Goal: Task Accomplishment & Management: Use online tool/utility

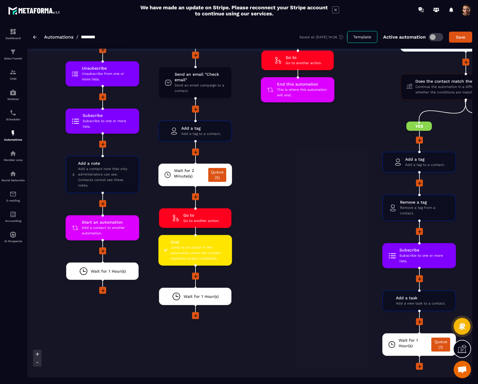
scroll to position [1432, 0]
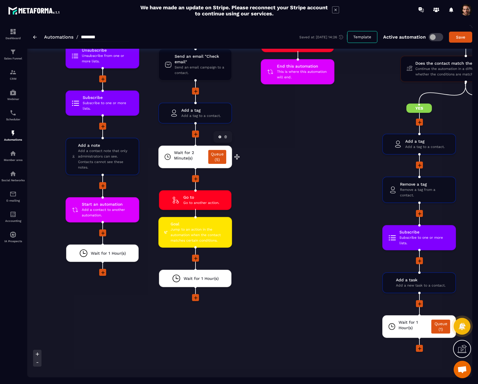
click at [217, 161] on link "Queue (5)" at bounding box center [217, 157] width 18 height 14
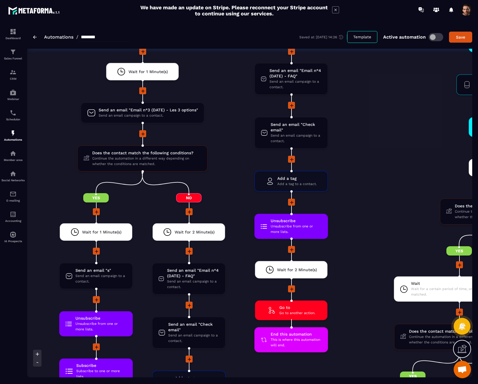
scroll to position [1163, 0]
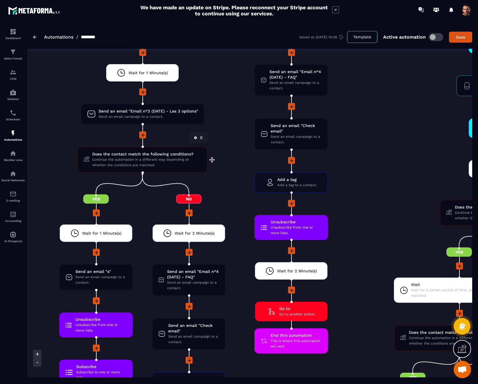
click at [173, 157] on span "Does the contact match the following conditions?" at bounding box center [146, 154] width 109 height 6
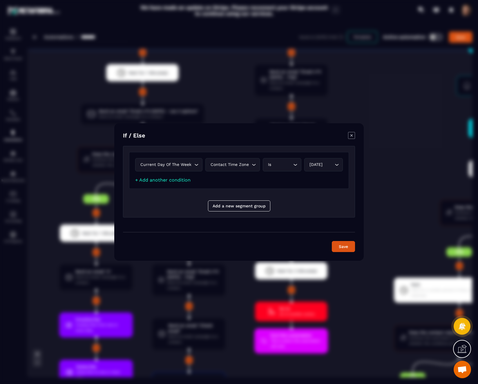
click at [372, 95] on div "Modal window" at bounding box center [239, 192] width 478 height 384
click at [350, 137] on icon "Modal window" at bounding box center [351, 135] width 7 height 7
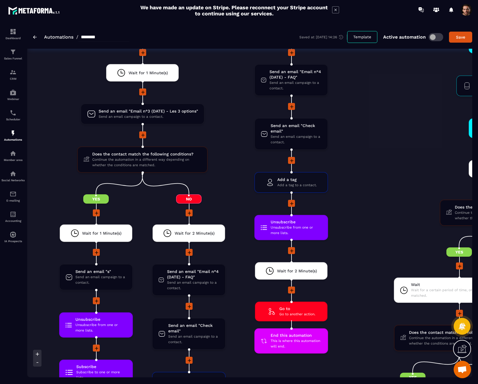
click at [464, 12] on span at bounding box center [467, 10] width 12 height 12
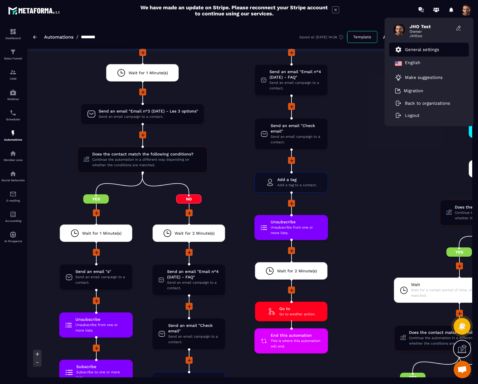
click at [430, 51] on p "General settings" at bounding box center [422, 49] width 34 height 5
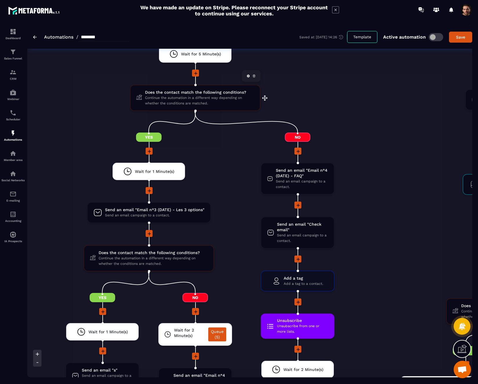
scroll to position [1057, 0]
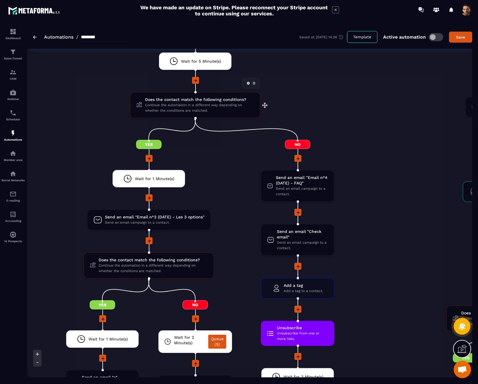
click at [229, 108] on span "Continue the automation in a different way depending on whether the conditions …" at bounding box center [199, 107] width 109 height 11
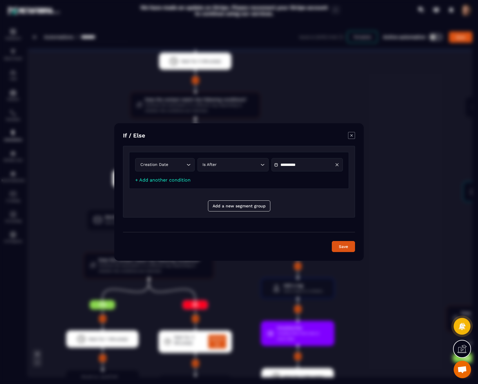
click at [350, 136] on icon "Modal window" at bounding box center [351, 135] width 7 height 7
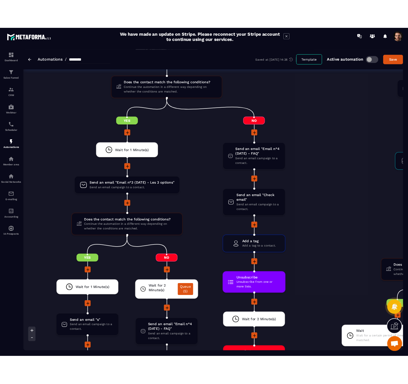
scroll to position [1095, 0]
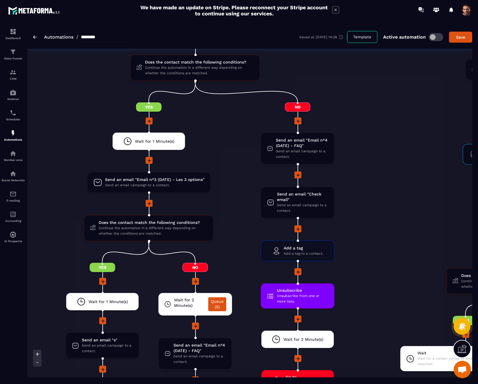
click at [190, 228] on span "Continue the automation in a different way depending on whether the conditions …" at bounding box center [153, 230] width 109 height 11
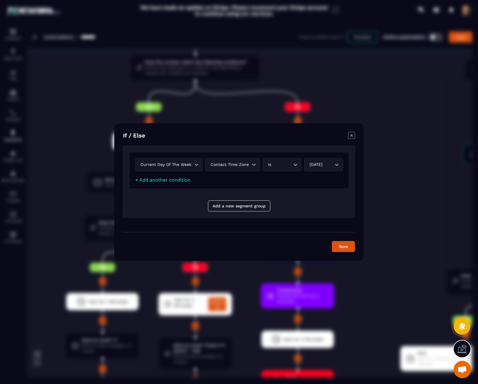
click at [351, 137] on icon "Modal window" at bounding box center [351, 135] width 7 height 7
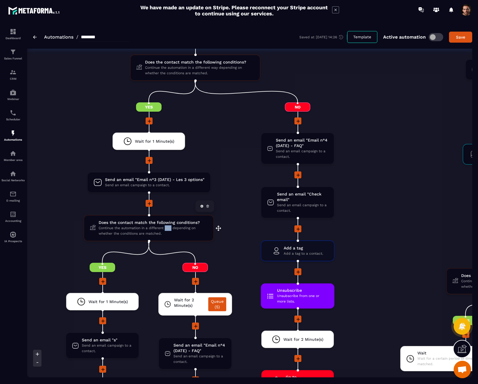
click at [161, 228] on span "Continue the automation in a different way depending on whether the conditions …" at bounding box center [153, 230] width 109 height 11
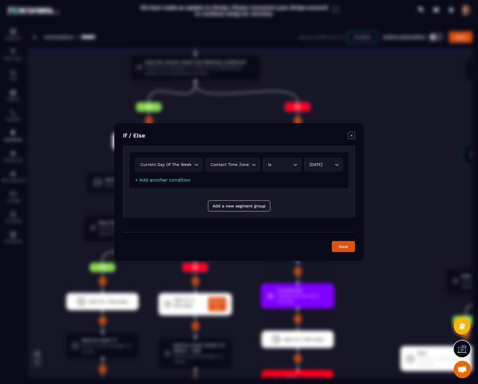
click at [314, 167] on div "[DATE]" at bounding box center [320, 165] width 26 height 6
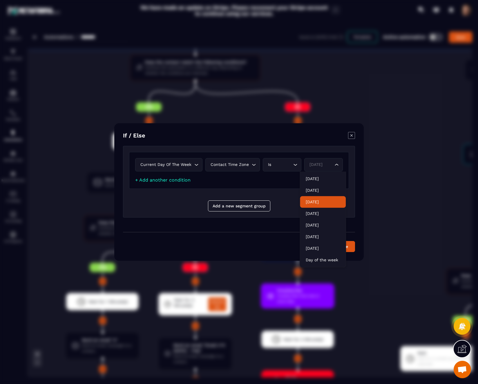
click at [354, 198] on div "Current day of the week Loading... Contact time zone Loading... Is Loading... […" at bounding box center [239, 182] width 232 height 72
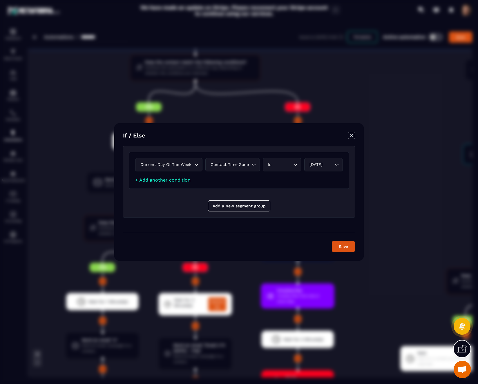
click at [187, 165] on div "Current day of the week Loading..." at bounding box center [168, 164] width 67 height 13
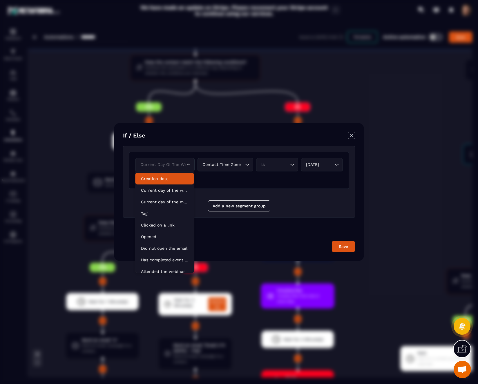
click at [197, 142] on div "If / Else Current day of the week Loading... Contact time zone Loading... Is Lo…" at bounding box center [238, 192] width 249 height 138
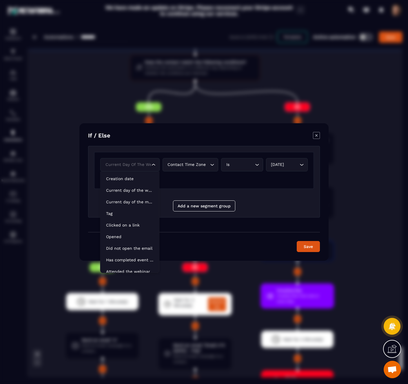
click at [140, 168] on div "Current day of the week Loading..." at bounding box center [129, 164] width 59 height 13
click at [133, 201] on p "Current day of the month" at bounding box center [129, 202] width 47 height 6
click at [141, 166] on div "Current day of the month" at bounding box center [127, 165] width 47 height 6
click at [210, 193] on div "Current day of the month Loading... Loading... Loading... Loading... + Add anot…" at bounding box center [204, 173] width 220 height 43
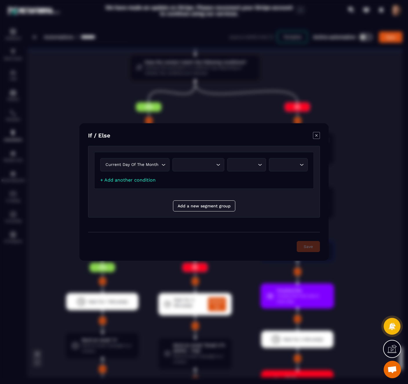
click at [198, 166] on div "Search for option" at bounding box center [196, 165] width 40 height 6
click at [196, 177] on p "Contact time zone" at bounding box center [199, 177] width 40 height 6
click at [240, 166] on div "Search for option" at bounding box center [246, 165] width 26 height 6
click at [241, 178] on p "Is" at bounding box center [253, 177] width 34 height 6
click at [287, 168] on div "Search for option" at bounding box center [287, 165] width 26 height 6
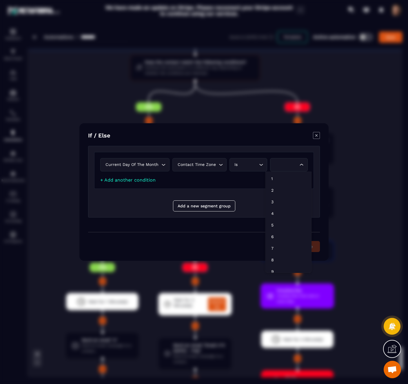
click at [287, 168] on input "Search for option" at bounding box center [286, 165] width 24 height 6
click at [282, 178] on p "1" at bounding box center [289, 179] width 34 height 6
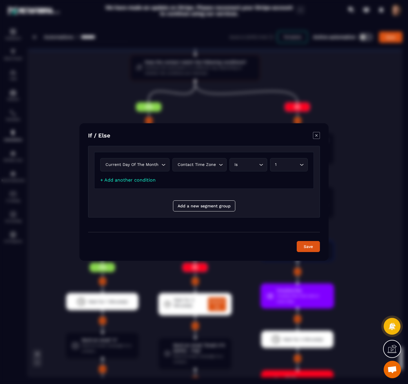
click at [282, 178] on div "Current day of the month Loading... Contact time zone Loading... Is Loading... …" at bounding box center [204, 170] width 220 height 37
click at [209, 207] on button "Add a new segment group" at bounding box center [204, 205] width 62 height 11
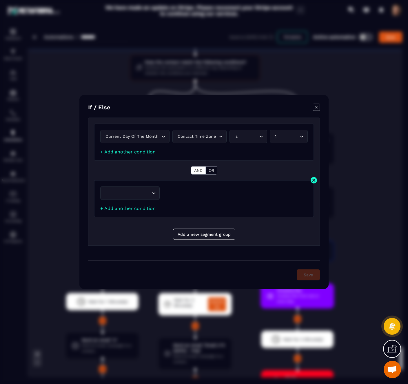
click at [313, 182] on img "Modal window" at bounding box center [314, 180] width 7 height 7
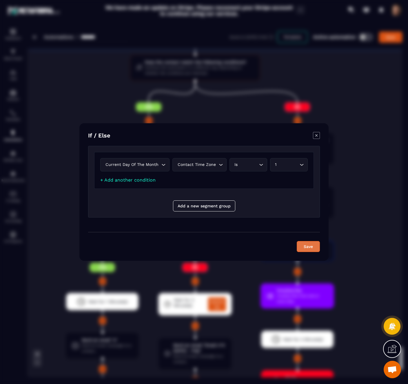
click at [310, 246] on button "Save" at bounding box center [308, 246] width 23 height 11
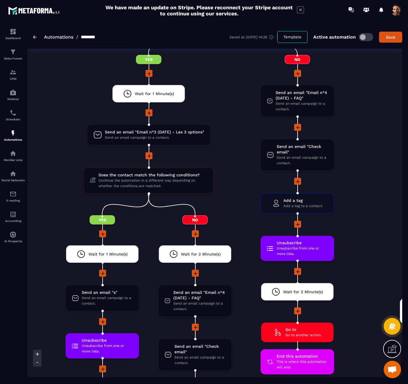
scroll to position [1141, 0]
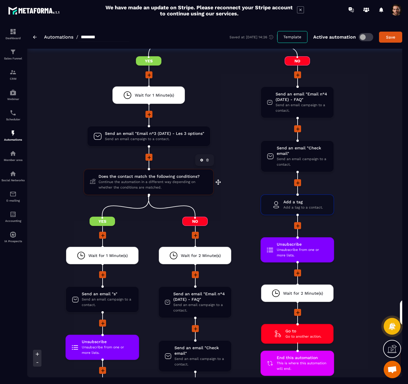
click at [182, 183] on span "Continue the automation in a different way depending on whether the conditions …" at bounding box center [153, 184] width 109 height 11
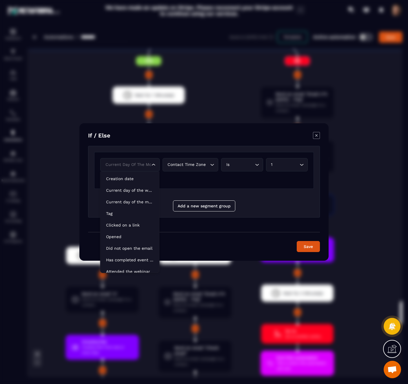
click at [151, 163] on div "Current day of the month Loading..." at bounding box center [129, 164] width 59 height 13
click at [140, 189] on p "Current day of the week" at bounding box center [129, 190] width 47 height 6
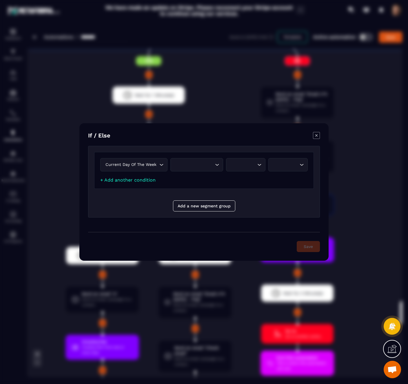
click at [208, 164] on div "Search for option" at bounding box center [194, 165] width 41 height 6
click at [200, 187] on p "My time zone" at bounding box center [197, 189] width 41 height 6
click at [200, 167] on div "My time zone" at bounding box center [194, 165] width 41 height 6
click at [198, 177] on p "Contact time zone" at bounding box center [197, 177] width 41 height 6
click at [145, 166] on div "Current day of the week" at bounding box center [131, 165] width 55 height 6
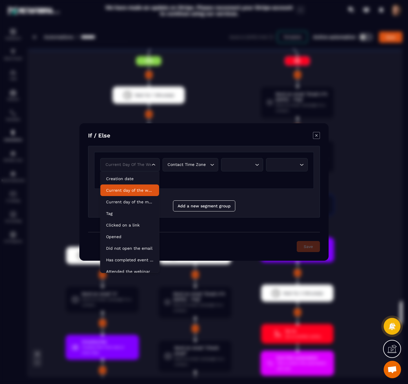
click at [318, 137] on icon "Modal window" at bounding box center [317, 135] width 2 height 2
